Goal: Task Accomplishment & Management: Manage account settings

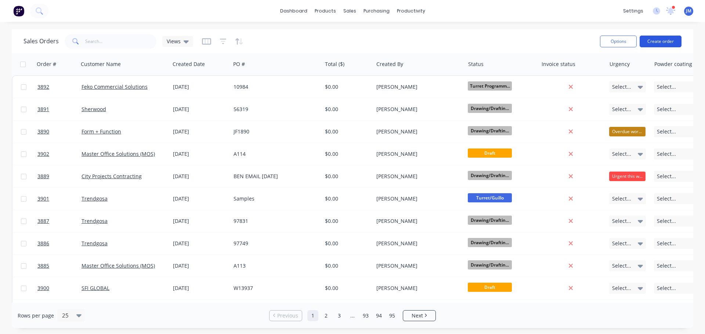
click at [661, 39] on button "Create order" at bounding box center [660, 42] width 42 height 12
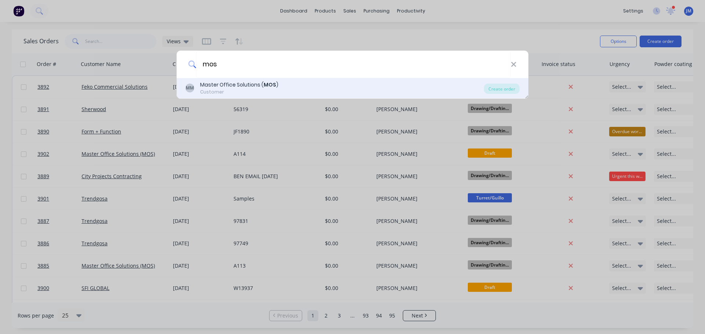
type input "mos"
click at [254, 80] on div "MM Master Office Solutions ( MOS ) Customer Create order" at bounding box center [353, 88] width 352 height 21
click at [225, 86] on div "Master Office Solutions ( MOS )" at bounding box center [239, 85] width 78 height 8
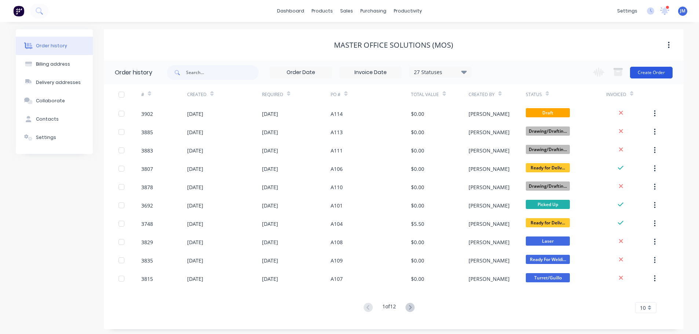
click at [651, 77] on button "Create Order" at bounding box center [651, 73] width 43 height 12
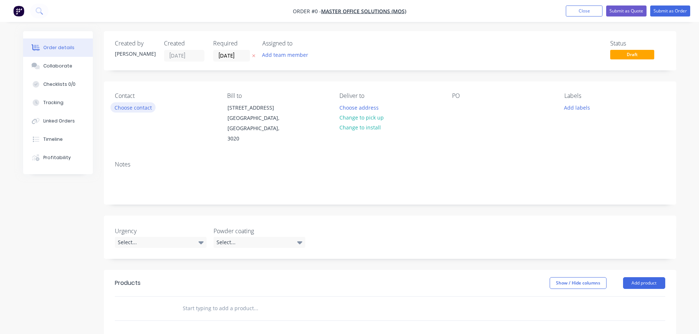
click at [131, 108] on button "Choose contact" at bounding box center [132, 107] width 45 height 10
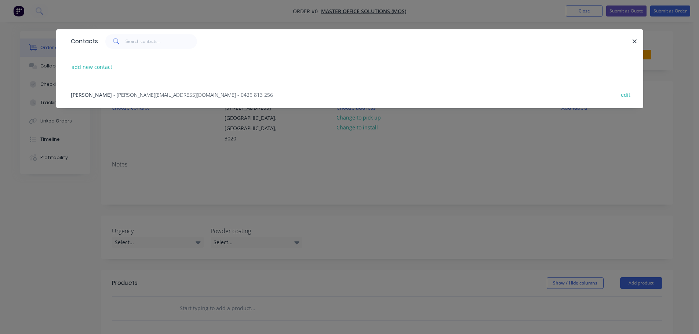
click at [113, 92] on span "- michael@masterofficesolutions.com.au - 0425 813 256" at bounding box center [193, 94] width 160 height 7
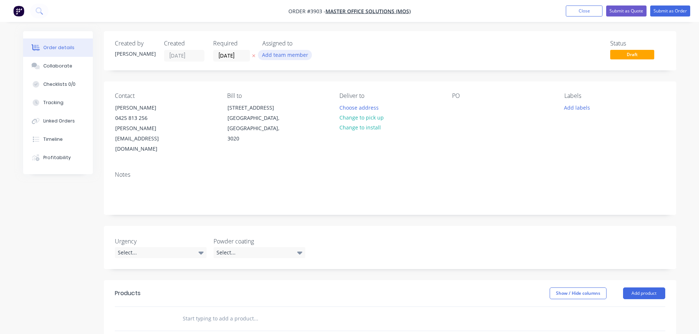
click at [275, 51] on button "Add team member" at bounding box center [285, 55] width 54 height 10
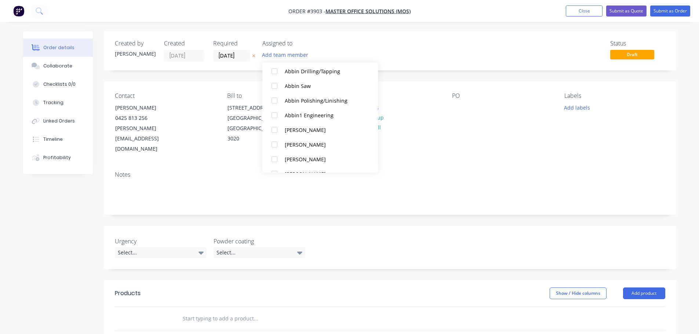
scroll to position [184, 0]
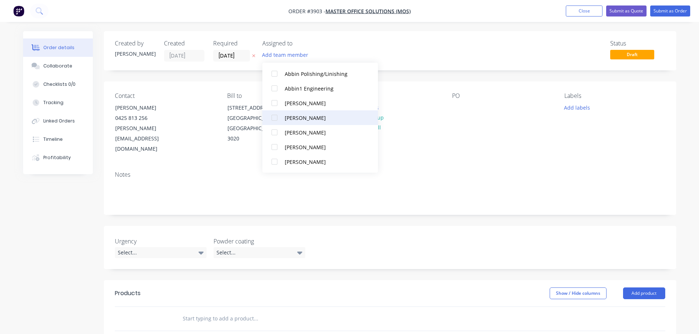
click at [275, 116] on div at bounding box center [274, 117] width 15 height 15
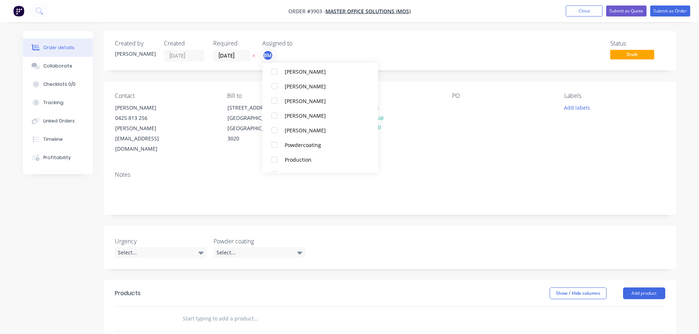
scroll to position [477, 0]
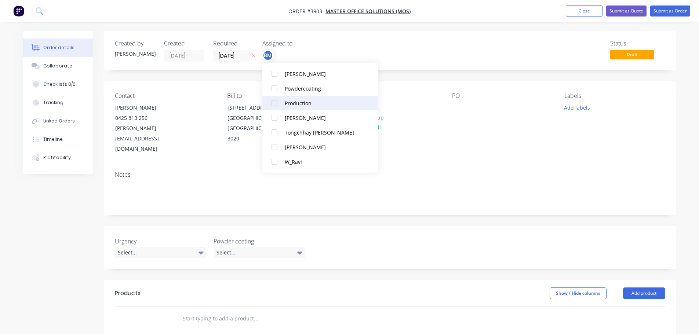
click at [275, 101] on div at bounding box center [274, 103] width 15 height 15
click at [433, 123] on div "Deliver to Choose address Change to pick up Change to install" at bounding box center [389, 123] width 101 height 62
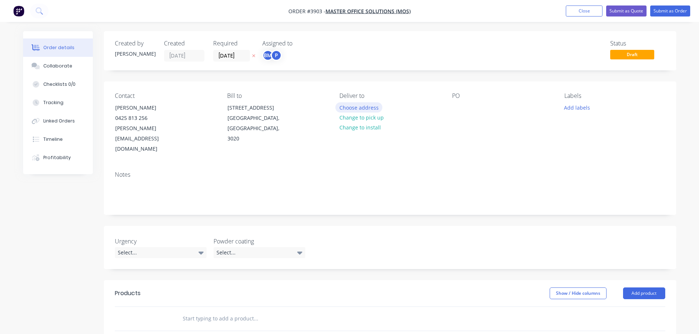
click at [365, 107] on button "Choose address" at bounding box center [358, 107] width 47 height 10
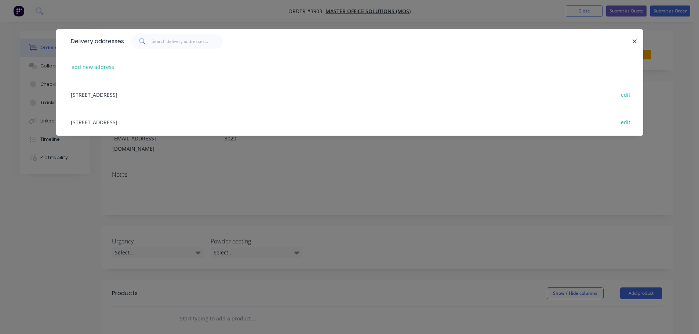
click at [143, 118] on div "48 Industrial Drive, Sunshine West, Victoria, Australia, 3020 edit" at bounding box center [349, 122] width 565 height 28
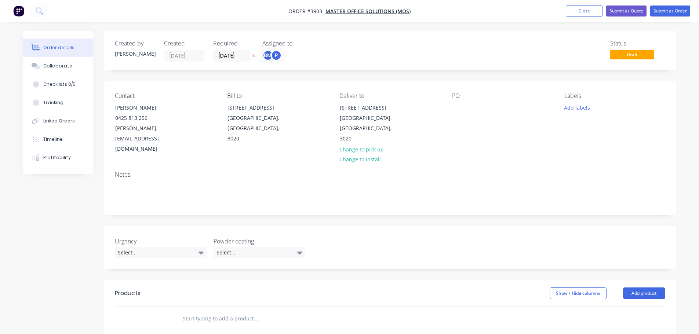
click at [450, 106] on div "Contact Michael Kohek 0425 813 256 michael@masterofficesolutions.com.au Bill to…" at bounding box center [390, 123] width 573 height 84
click at [455, 107] on div at bounding box center [458, 107] width 12 height 11
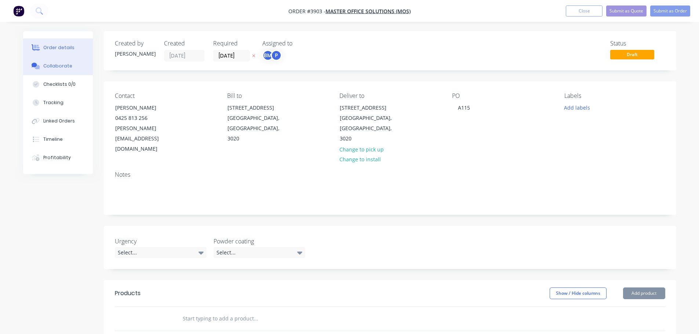
click at [55, 64] on div "Collaborate" at bounding box center [57, 66] width 29 height 7
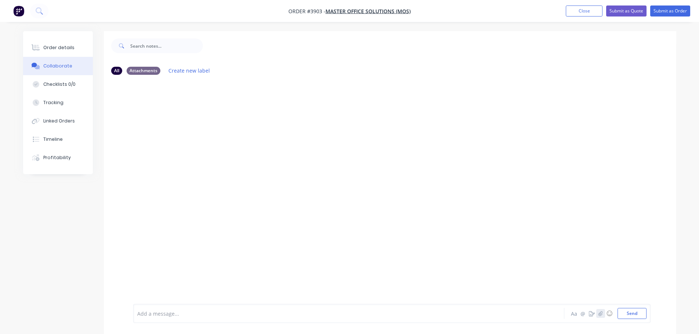
click at [600, 312] on icon "button" at bounding box center [600, 313] width 4 height 5
click at [630, 312] on button "Send" at bounding box center [632, 313] width 29 height 11
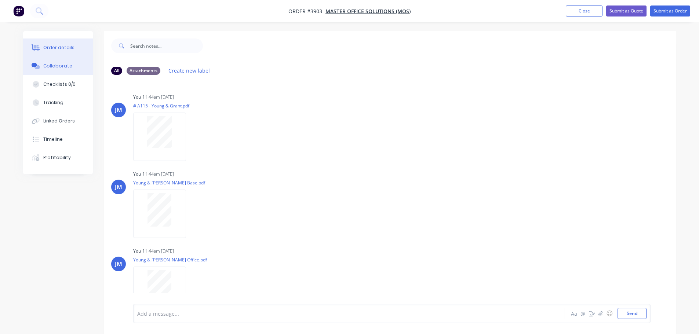
click at [59, 44] on div "Order details" at bounding box center [58, 47] width 31 height 7
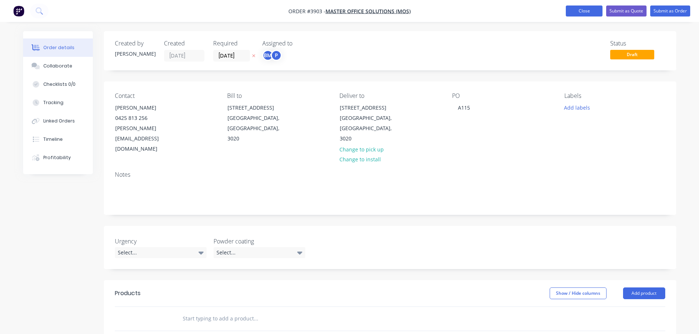
click at [586, 14] on button "Close" at bounding box center [584, 11] width 37 height 11
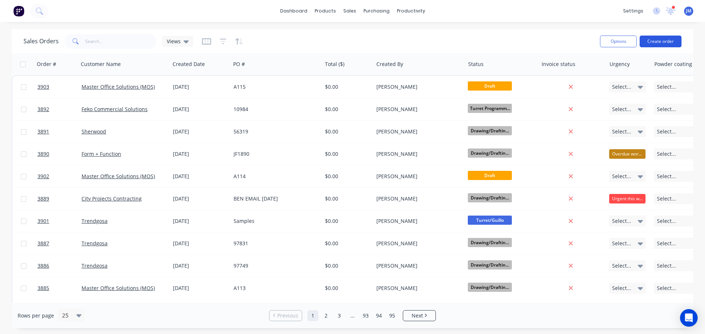
click at [665, 39] on button "Create order" at bounding box center [660, 42] width 42 height 12
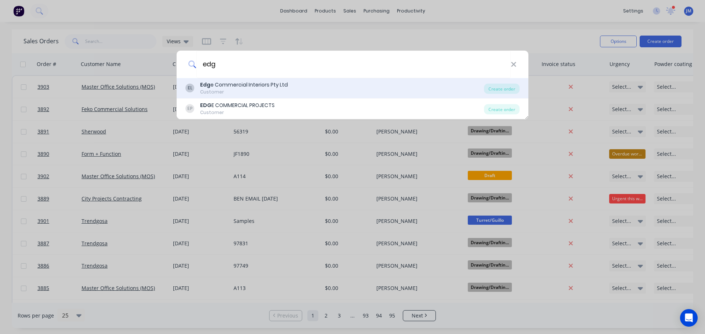
type input "edg"
click at [229, 86] on div "Edg e Commercial Interiors Pty Ltd" at bounding box center [244, 85] width 88 height 8
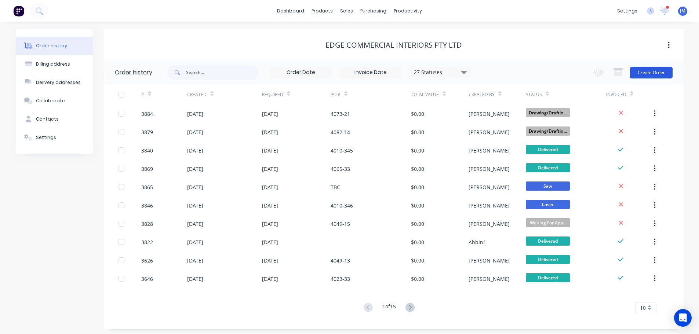
click at [660, 69] on button "Create Order" at bounding box center [651, 73] width 43 height 12
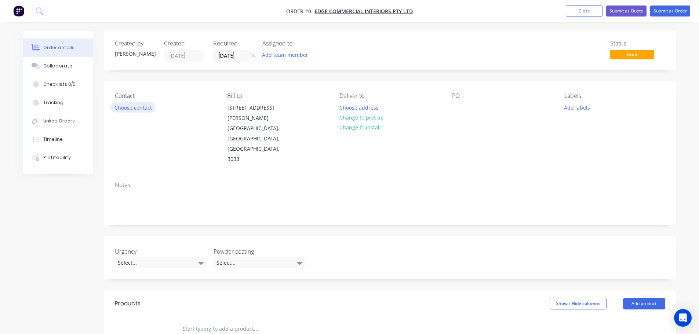
click at [132, 107] on button "Choose contact" at bounding box center [132, 107] width 45 height 10
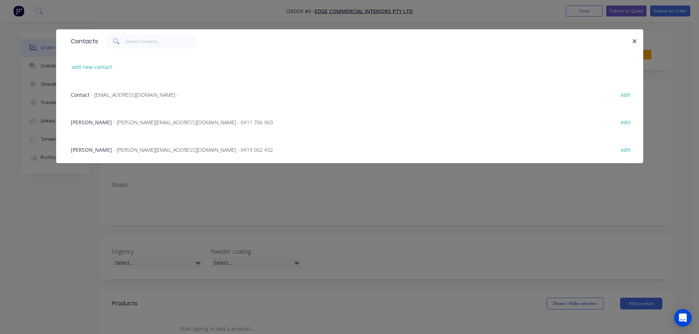
click at [113, 150] on span "- [PERSON_NAME][EMAIL_ADDRESS][DOMAIN_NAME] - 0419 002 432" at bounding box center [193, 149] width 160 height 7
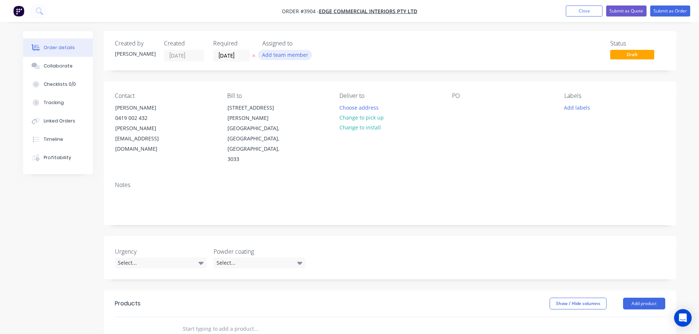
click at [277, 51] on button "Add team member" at bounding box center [285, 55] width 54 height 10
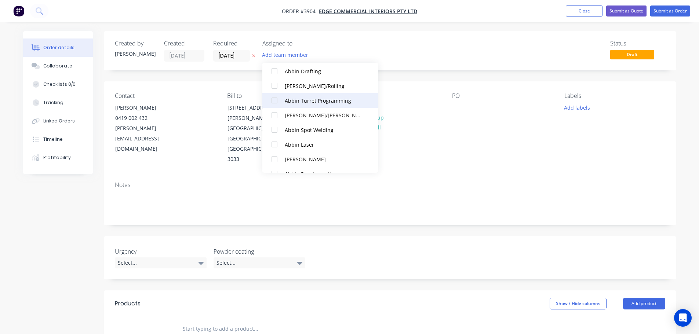
scroll to position [184, 0]
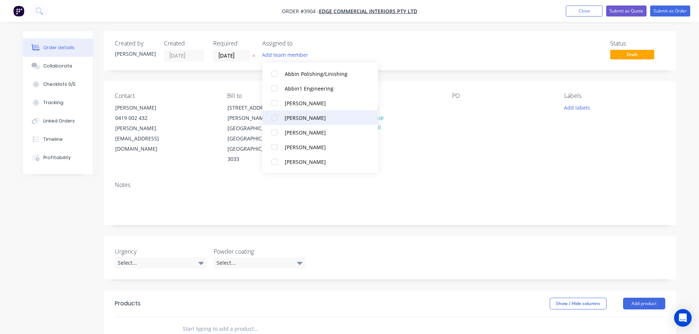
click at [272, 116] on div at bounding box center [274, 117] width 15 height 15
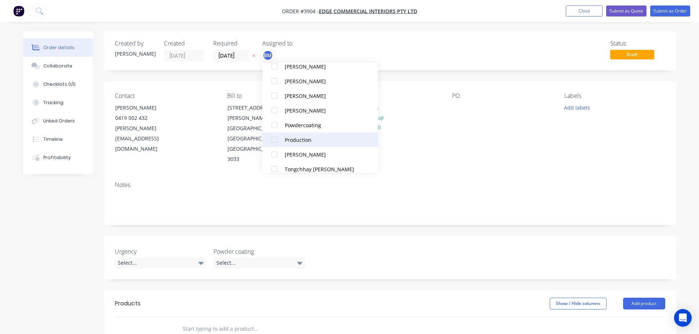
click at [273, 135] on div at bounding box center [274, 139] width 15 height 15
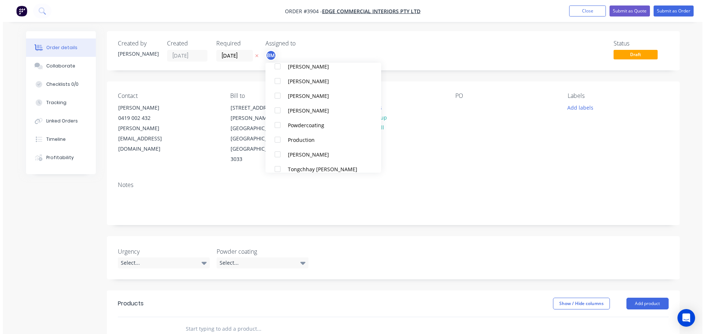
scroll to position [0, 0]
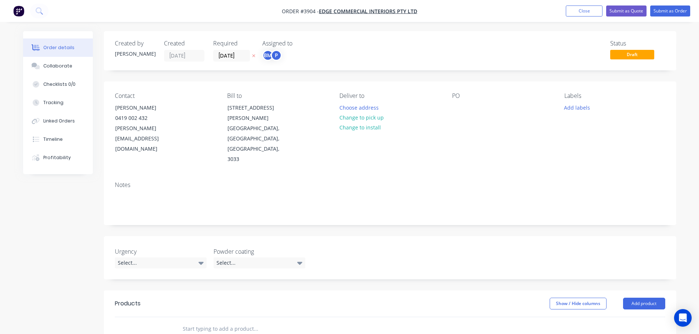
click at [484, 139] on div "Contact [PERSON_NAME] [PHONE_NUMBER] [EMAIL_ADDRESS][DOMAIN_NAME] Bill to [STRE…" at bounding box center [390, 128] width 573 height 94
click at [348, 110] on button "Choose address" at bounding box center [358, 107] width 47 height 10
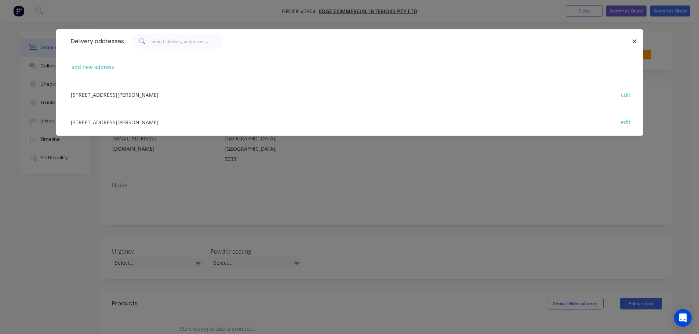
click at [117, 91] on div "[STREET_ADDRESS][PERSON_NAME] edit" at bounding box center [349, 95] width 565 height 28
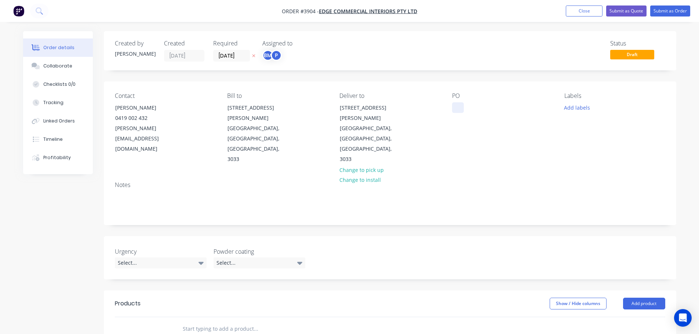
click at [454, 105] on div at bounding box center [458, 107] width 12 height 11
click at [58, 70] on button "Collaborate" at bounding box center [58, 66] width 70 height 18
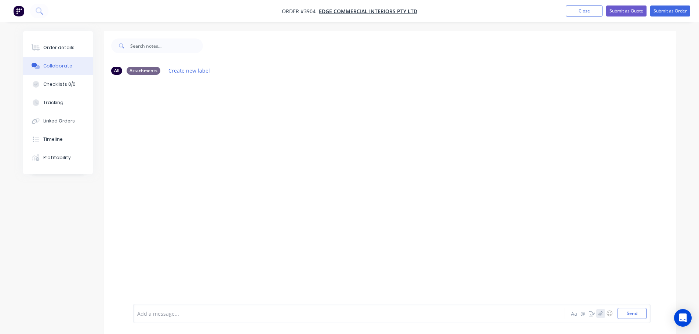
click at [603, 315] on button "button" at bounding box center [600, 313] width 9 height 9
click at [633, 308] on div at bounding box center [391, 289] width 509 height 37
click at [633, 309] on button "Send" at bounding box center [632, 313] width 29 height 11
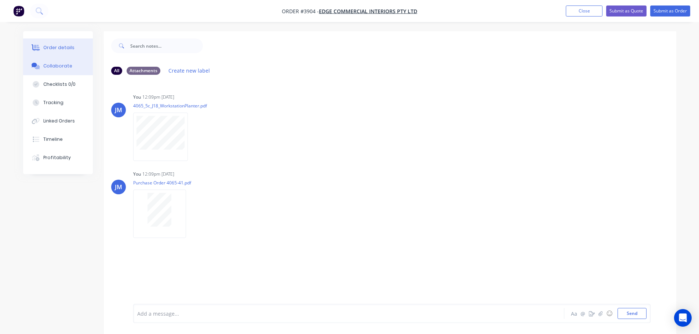
click at [61, 44] on div "Order details" at bounding box center [58, 47] width 31 height 7
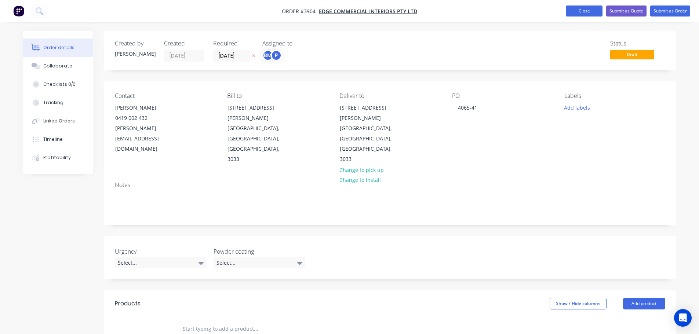
drag, startPoint x: 589, startPoint y: 12, endPoint x: 593, endPoint y: 10, distance: 3.8
click at [589, 12] on button "Close" at bounding box center [584, 11] width 37 height 11
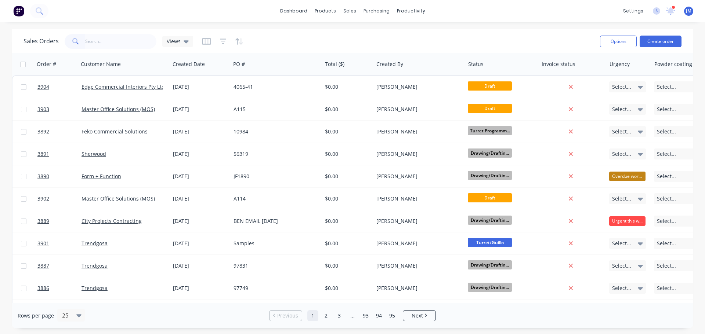
click at [101, 41] on input "text" at bounding box center [121, 41] width 72 height 15
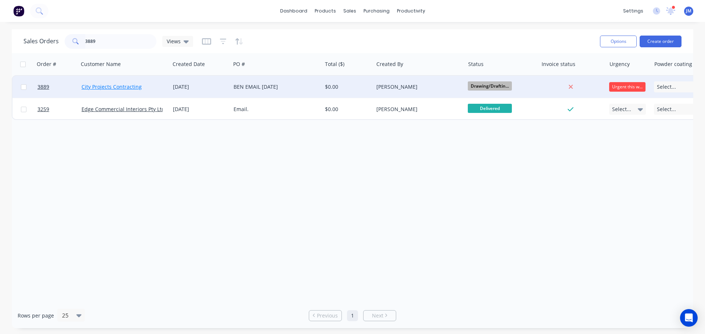
type input "3889"
click at [109, 86] on link "City Projects Contracting" at bounding box center [111, 86] width 60 height 7
drag, startPoint x: 108, startPoint y: 89, endPoint x: 381, endPoint y: 87, distance: 273.4
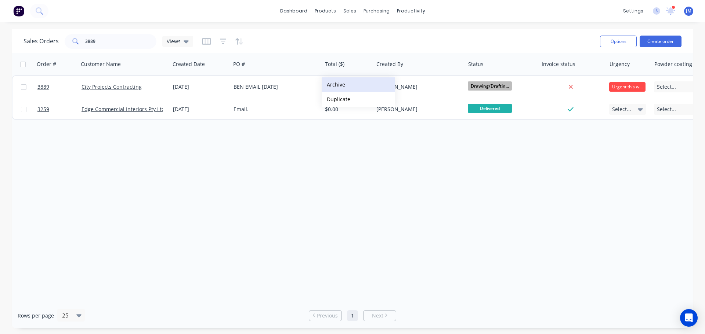
click at [337, 86] on button "Archive" at bounding box center [358, 84] width 73 height 15
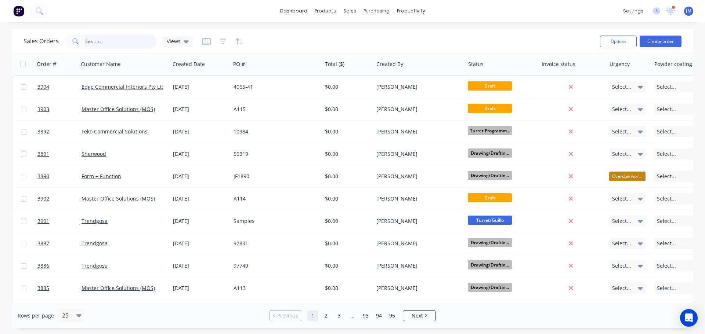
click at [87, 43] on input "text" at bounding box center [121, 41] width 72 height 15
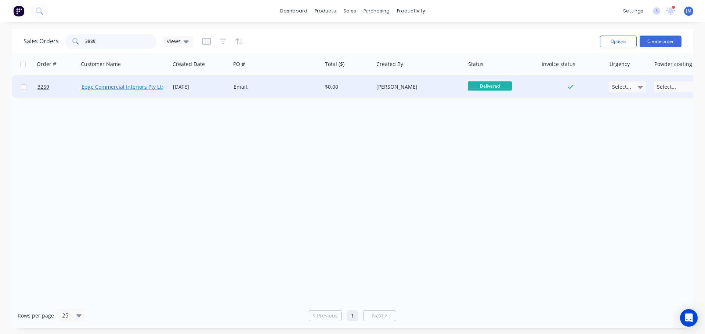
type input "3889"
click at [125, 85] on link "Edge Commercial Interiors Pty Ltd" at bounding box center [122, 86] width 83 height 7
click at [270, 89] on div "Email." at bounding box center [273, 86] width 81 height 7
